Goal: Transaction & Acquisition: Purchase product/service

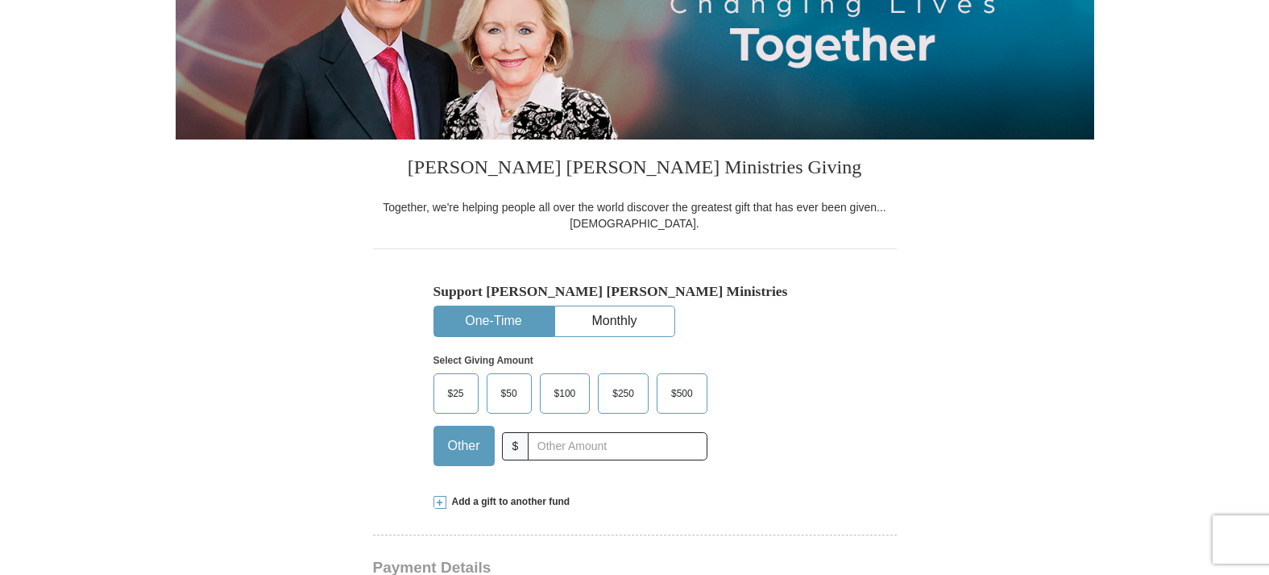
type input "225.00"
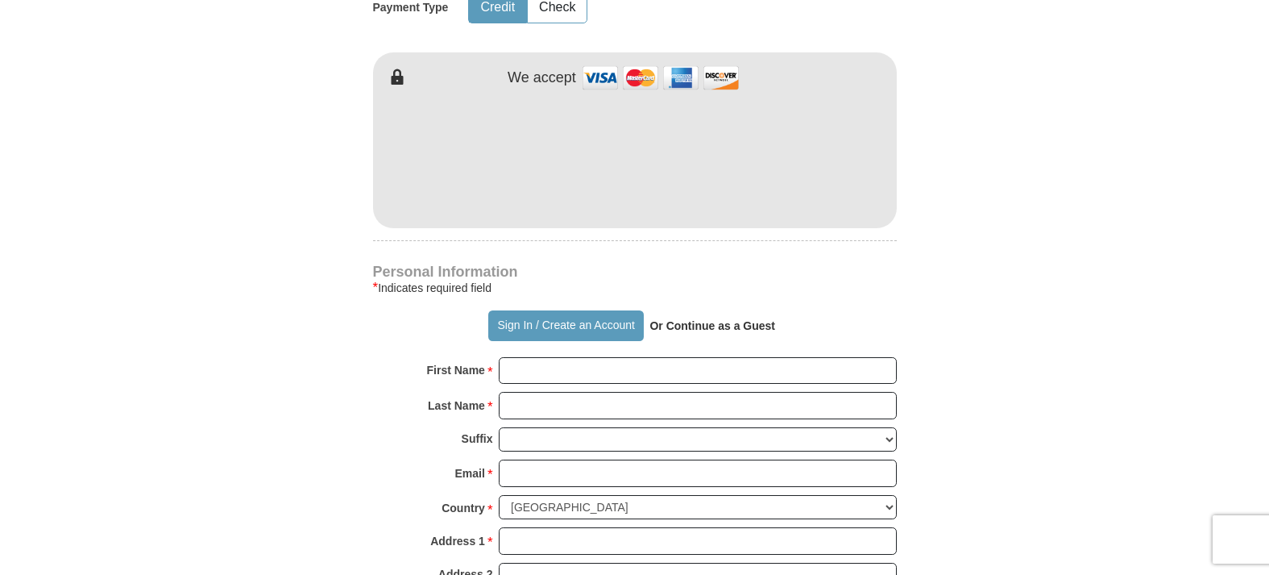
scroll to position [865, 0]
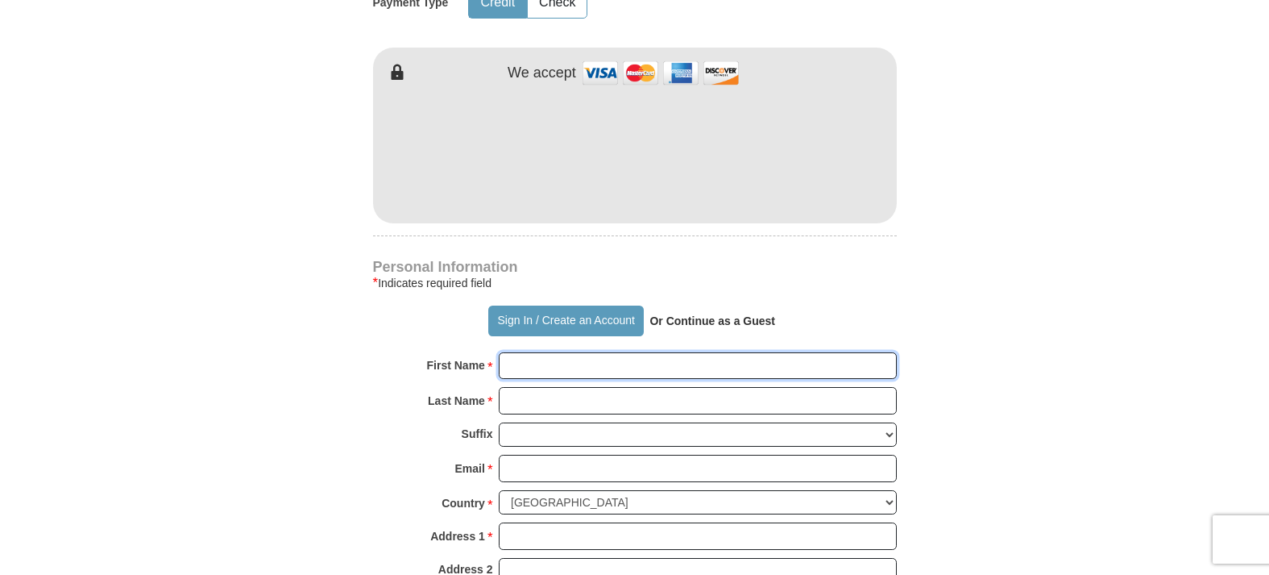
drag, startPoint x: 600, startPoint y: 397, endPoint x: 675, endPoint y: 398, distance: 75.8
click at [675, 380] on input "First Name *" at bounding box center [698, 365] width 398 height 27
type input "E I"
drag, startPoint x: 675, startPoint y: 398, endPoint x: 645, endPoint y: 434, distance: 46.8
click at [645, 414] on input "Last Name *" at bounding box center [698, 400] width 398 height 27
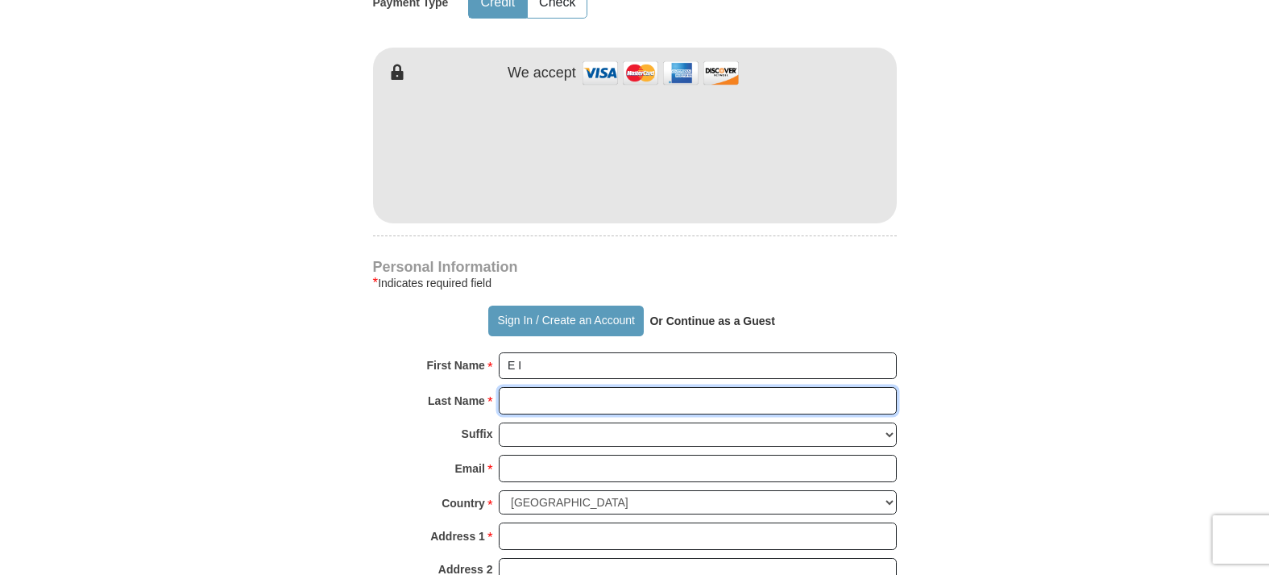
type input "[PERSON_NAME]"
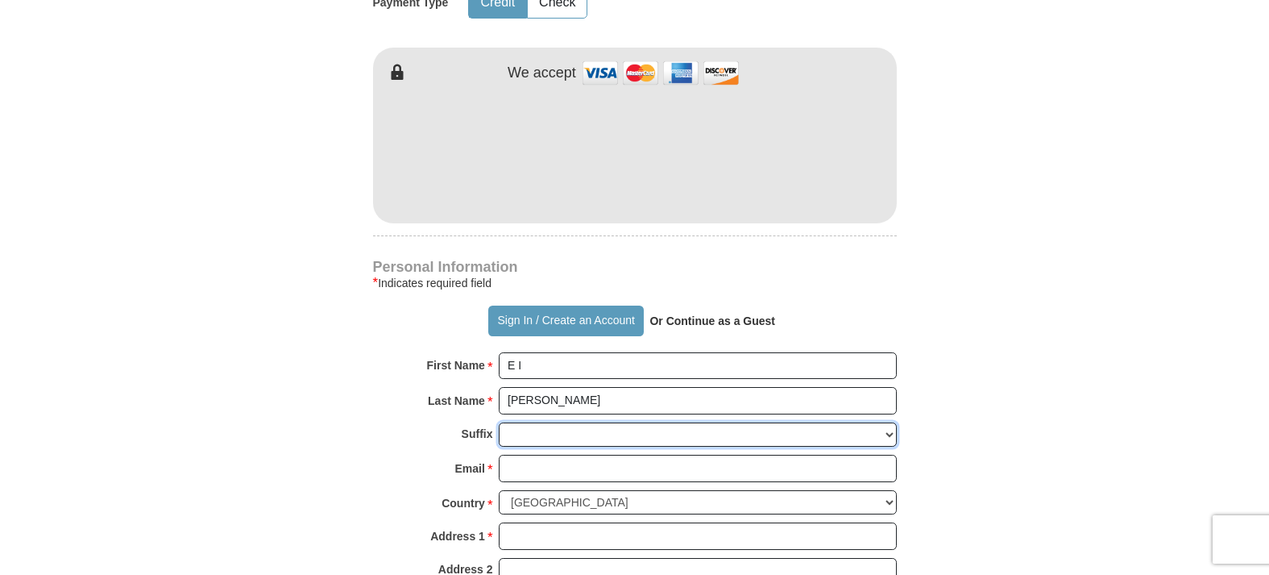
click at [635, 447] on select "[PERSON_NAME] I II III IV V VI" at bounding box center [698, 434] width 398 height 25
select select "Jr"
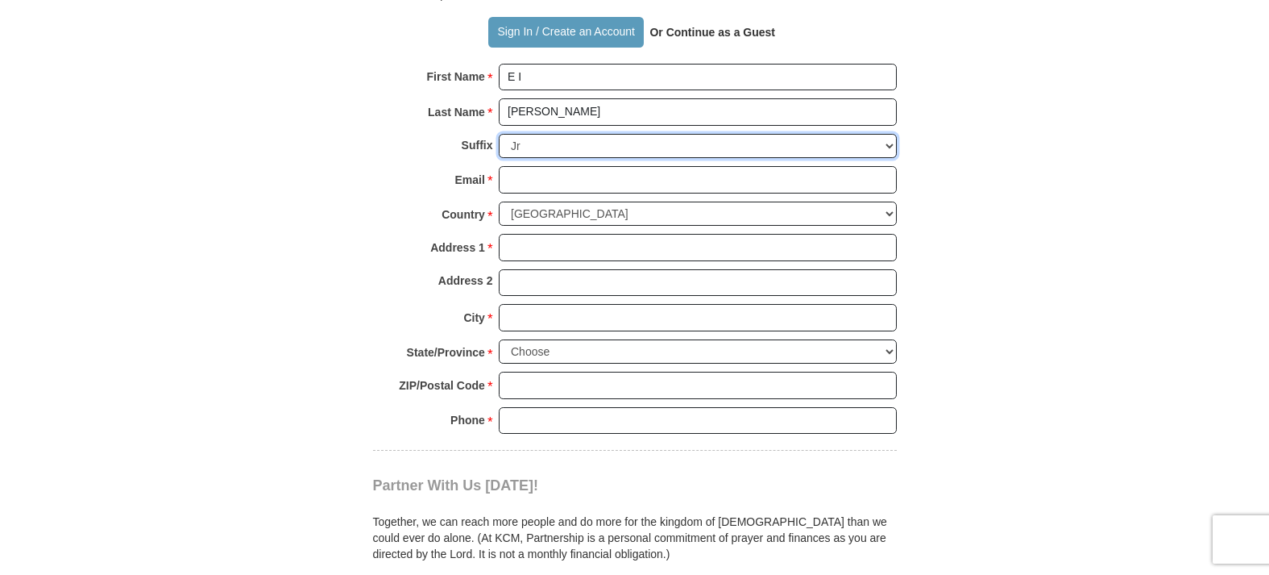
scroll to position [1154, 0]
drag, startPoint x: 645, startPoint y: 434, endPoint x: 648, endPoint y: 205, distance: 228.9
click at [648, 193] on input "Email *" at bounding box center [698, 178] width 398 height 27
type input "[EMAIL_ADDRESS][DOMAIN_NAME]"
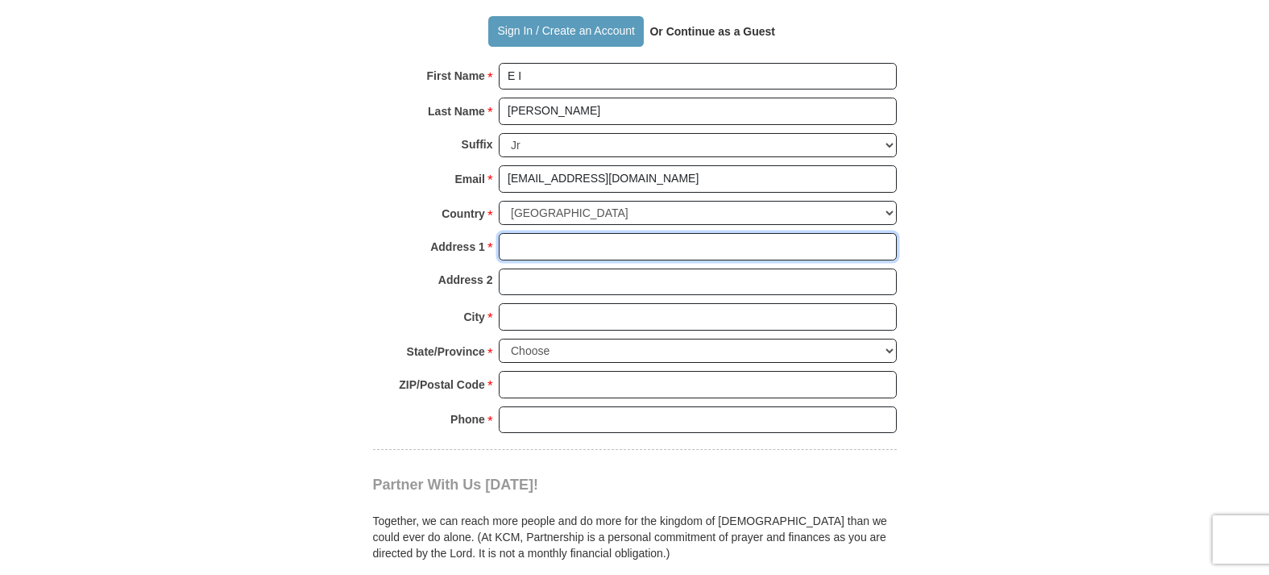
drag, startPoint x: 648, startPoint y: 205, endPoint x: 631, endPoint y: 279, distance: 76.0
click at [631, 260] on input "Address 1 *" at bounding box center [698, 246] width 398 height 27
type input "PO BOX 3642"
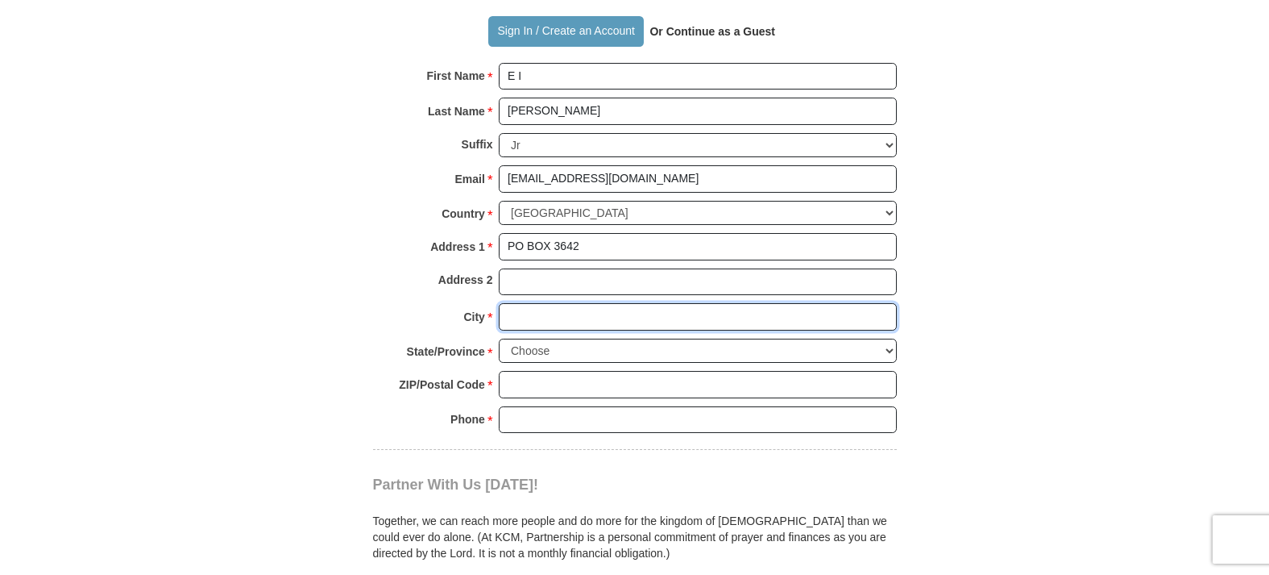
type input "[GEOGRAPHIC_DATA]"
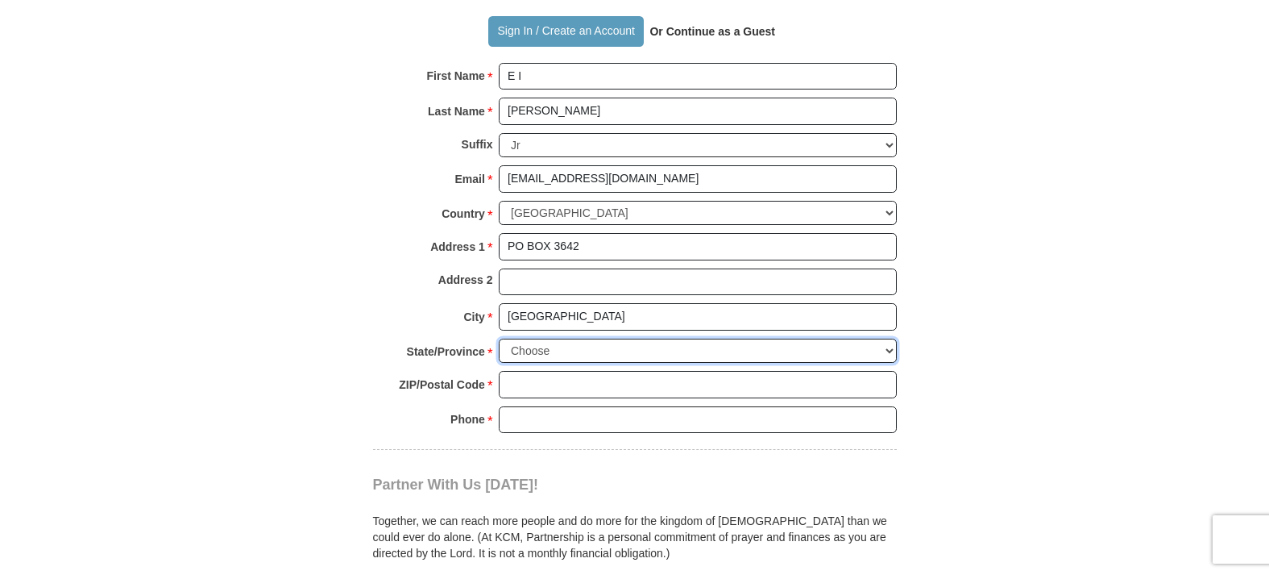
select select "MA"
type input "02361-3642"
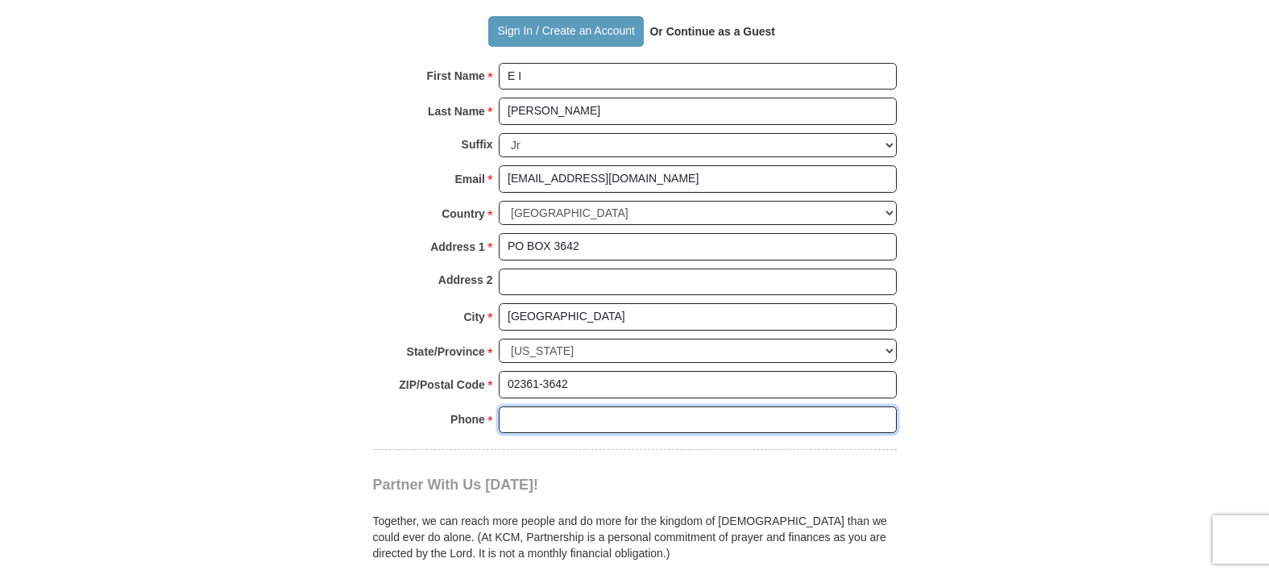
click at [615, 434] on input "Phone * *" at bounding box center [698, 419] width 398 height 27
type input "5088303578"
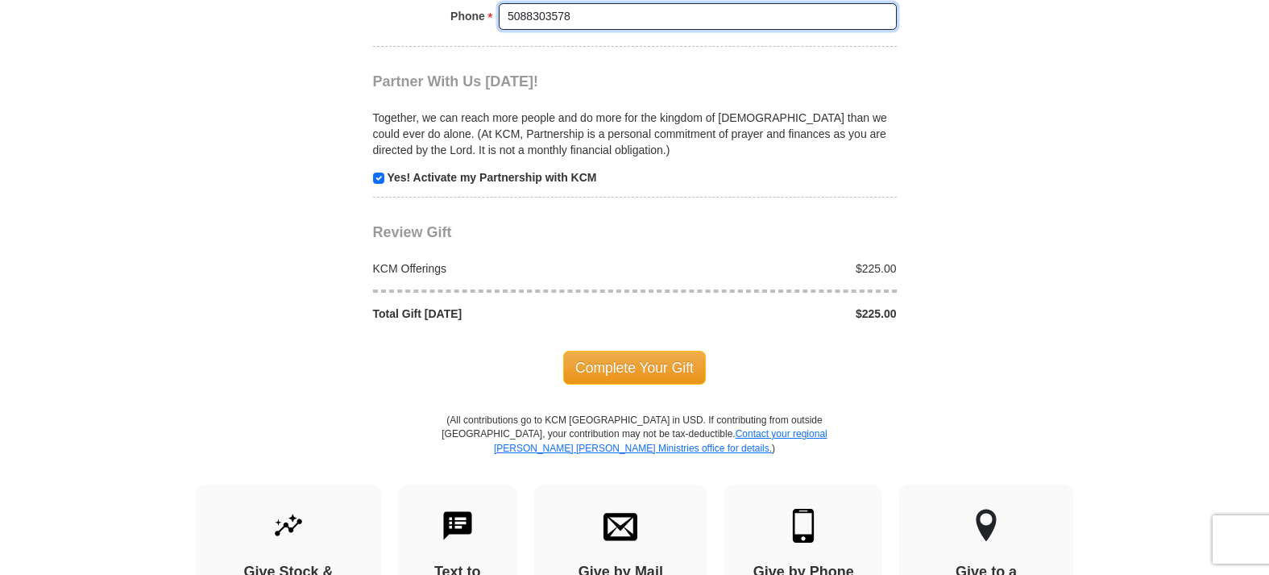
scroll to position [1574, 0]
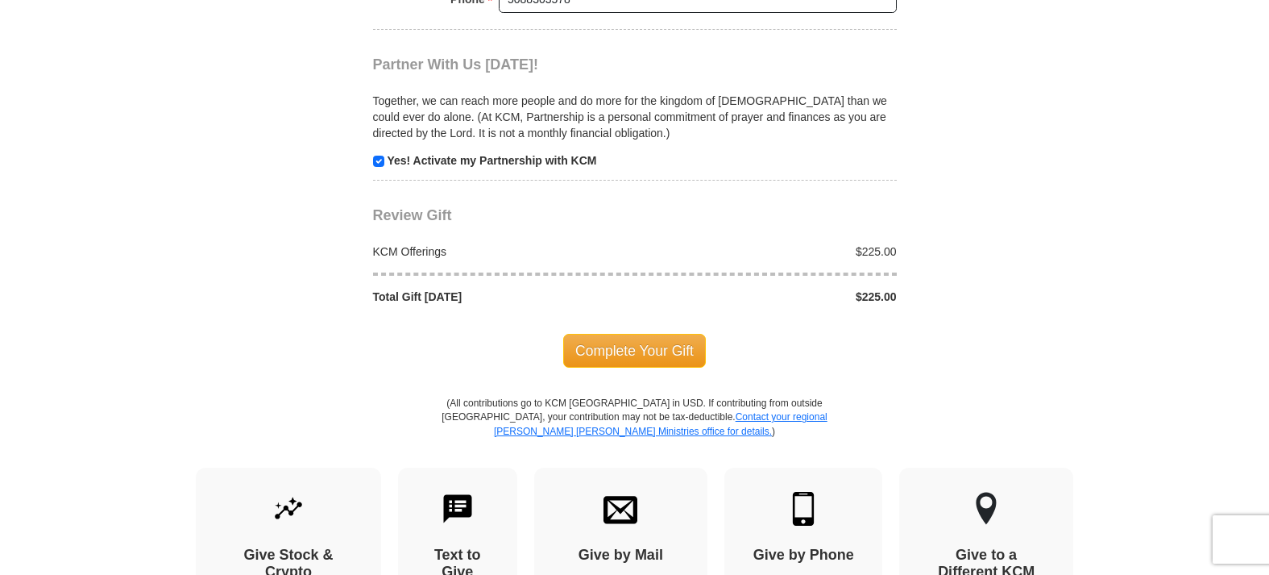
click at [620, 367] on span "Complete Your Gift" at bounding box center [634, 351] width 143 height 34
